Goal: Navigation & Orientation: Go to known website

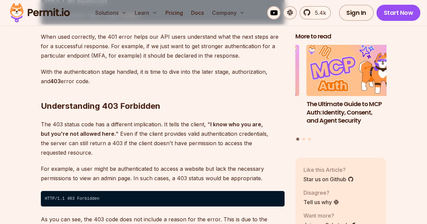
click at [51, 13] on img at bounding box center [40, 12] width 66 height 23
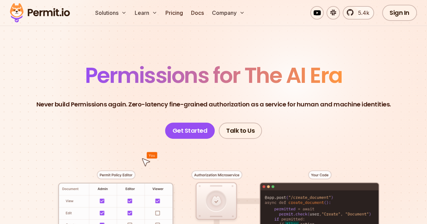
scroll to position [34, 0]
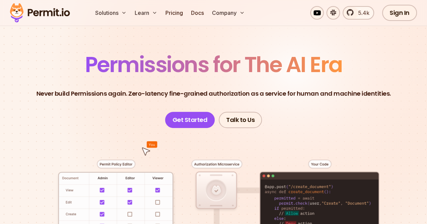
click at [116, 90] on p "Never build Permissions again. Zero-latency fine-grained authorization as a ser…" at bounding box center [213, 93] width 354 height 9
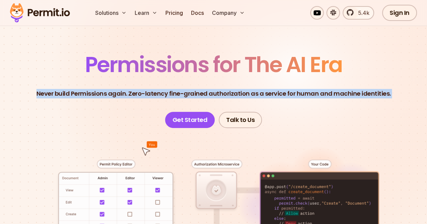
click at [116, 90] on p "Never build Permissions again. Zero-latency fine-grained authorization as a ser…" at bounding box center [213, 93] width 354 height 9
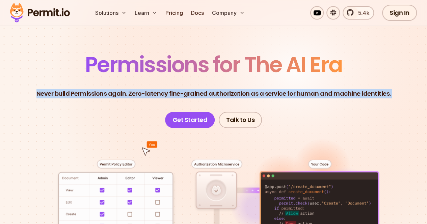
click at [163, 95] on p "Never build Permissions again. Zero-latency fine-grained authorization as a ser…" at bounding box center [213, 93] width 354 height 9
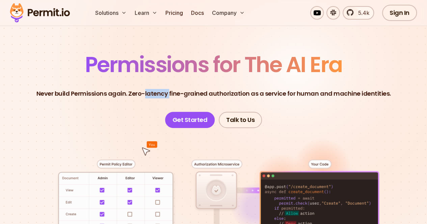
click at [163, 95] on p "Never build Permissions again. Zero-latency fine-grained authorization as a ser…" at bounding box center [213, 93] width 354 height 9
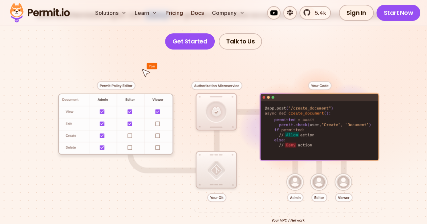
scroll to position [236, 0]
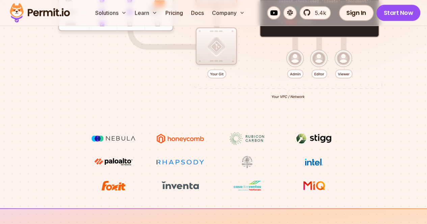
click at [139, 179] on img at bounding box center [113, 185] width 51 height 13
click at [288, 164] on img at bounding box center [313, 162] width 51 height 13
click at [222, 163] on img at bounding box center [247, 162] width 51 height 12
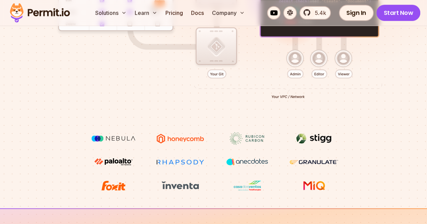
click at [222, 162] on img at bounding box center [247, 162] width 51 height 12
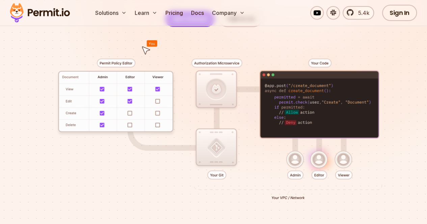
scroll to position [0, 0]
